Goal: Check status: Check status

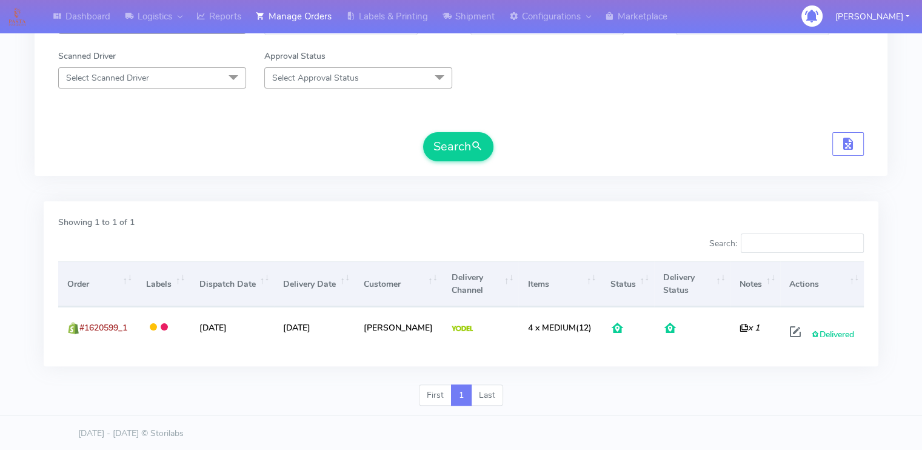
drag, startPoint x: 0, startPoint y: 0, endPoint x: 296, endPoint y: 132, distance: 323.7
click at [296, 132] on div "Search" at bounding box center [460, 146] width 805 height 29
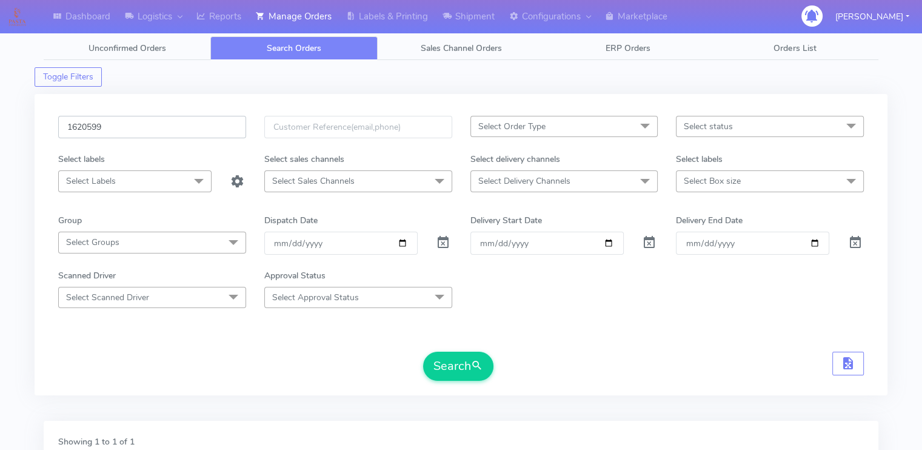
click at [196, 133] on input "1620599" at bounding box center [152, 127] width 188 height 22
paste input "19254"
type input "1619254"
click at [423, 352] on button "Search" at bounding box center [458, 366] width 70 height 29
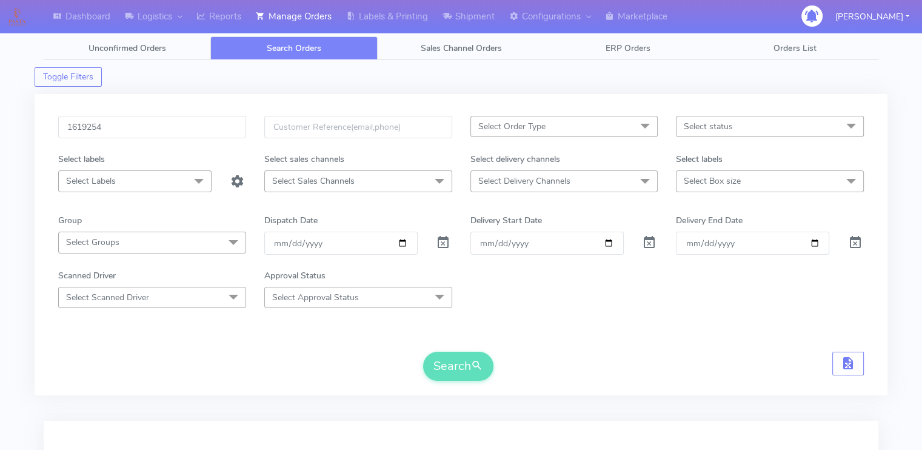
click at [201, 340] on form "1619254 Select Order Type Select All MEALS ATAVI One Off Pasta Club Gift Kit Ev…" at bounding box center [460, 248] width 805 height 265
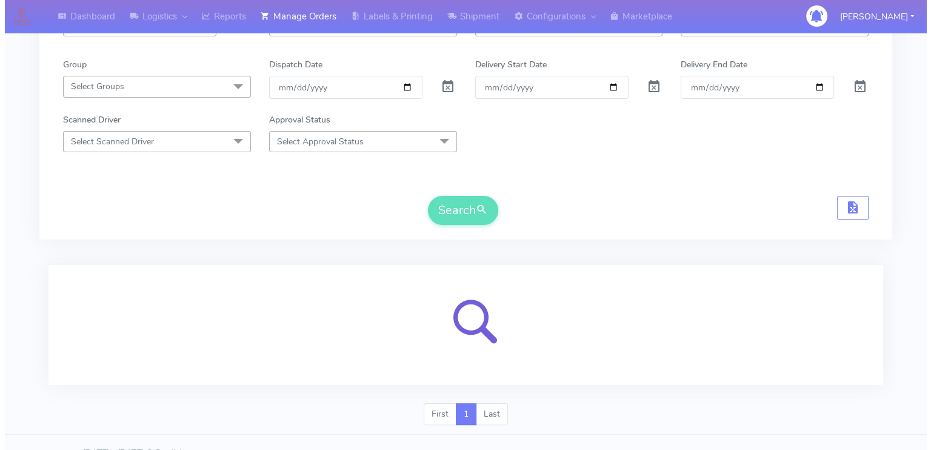
scroll to position [175, 0]
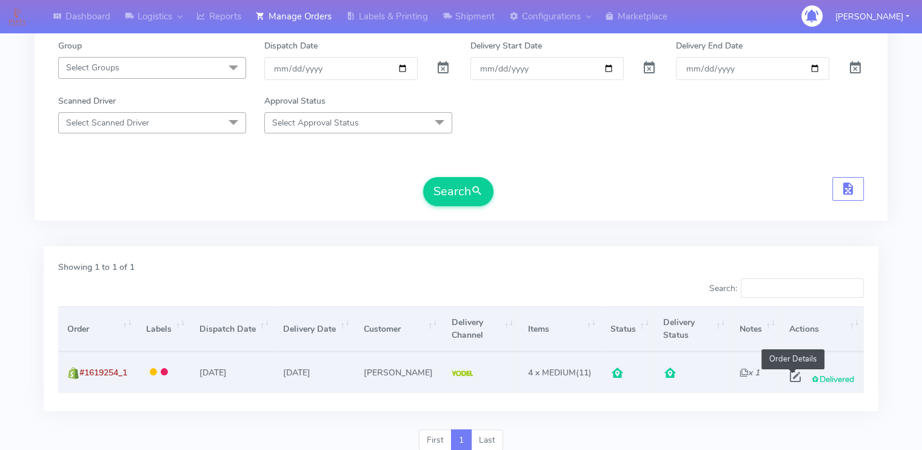
click at [790, 378] on span at bounding box center [795, 379] width 22 height 12
select select "5"
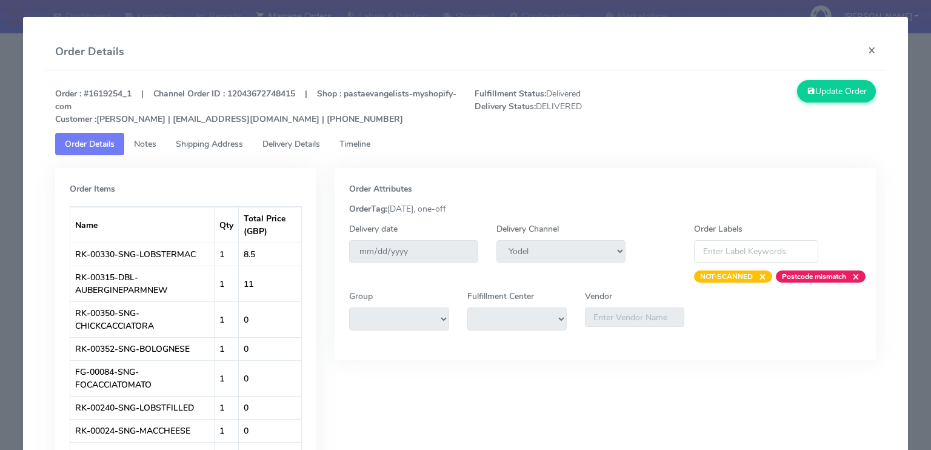
click at [284, 140] on span "Delivery Details" at bounding box center [291, 144] width 58 height 12
